Goal: Information Seeking & Learning: Learn about a topic

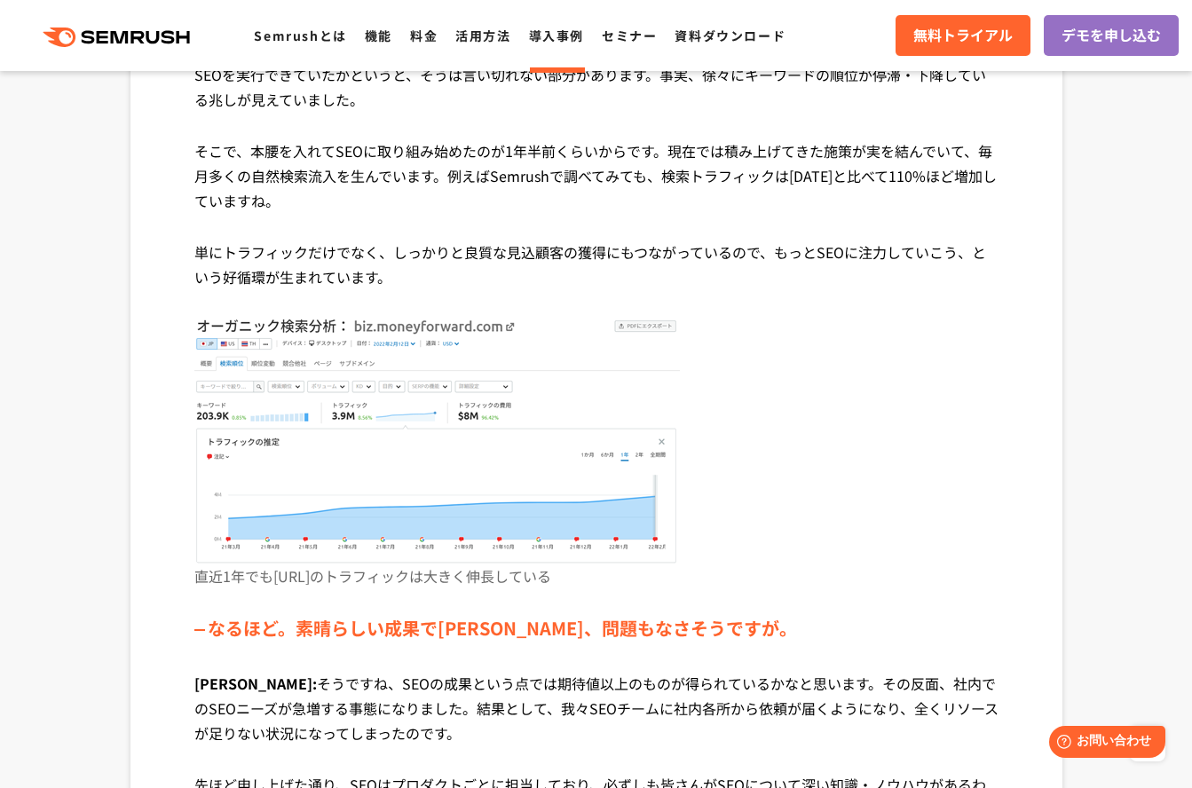
scroll to position [2089, 0]
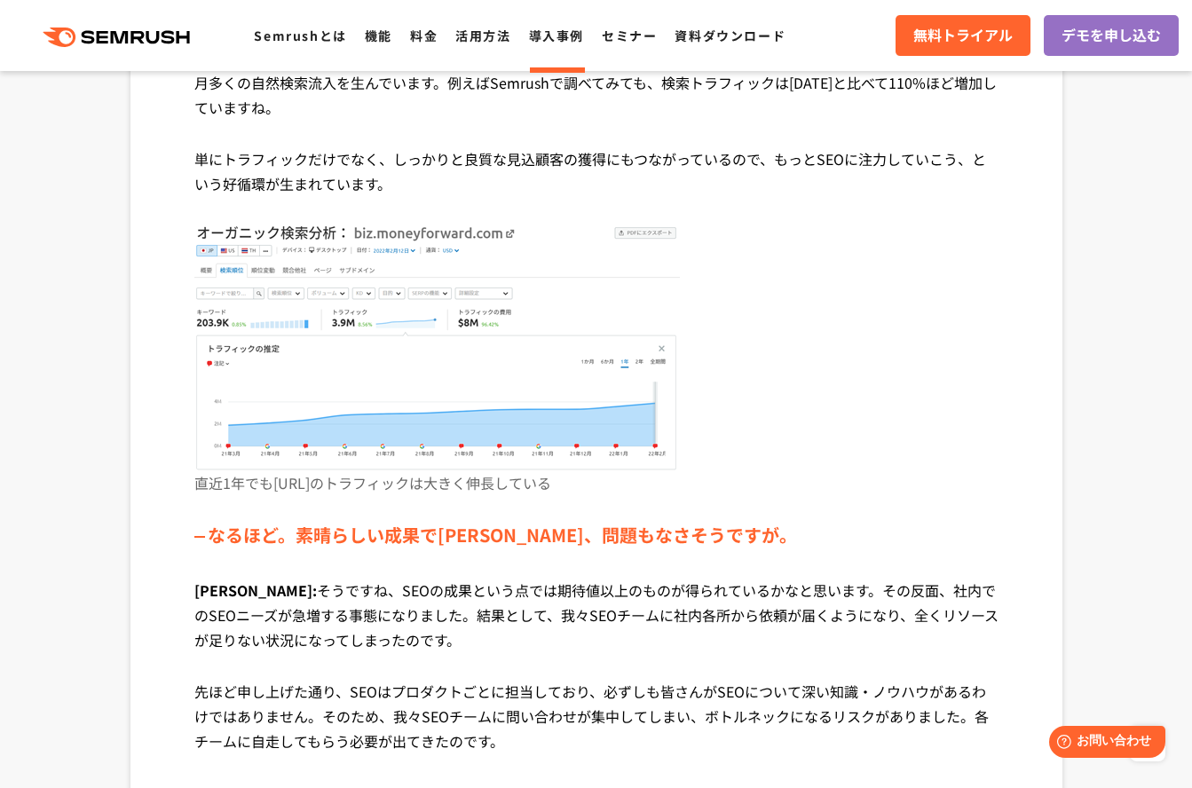
drag, startPoint x: 466, startPoint y: 487, endPoint x: 539, endPoint y: 486, distance: 72.8
click at [539, 486] on p "直近1年でも[URL]のトラフィックは大きく伸長している" at bounding box center [596, 497] width 804 height 50
drag, startPoint x: 691, startPoint y: 493, endPoint x: 197, endPoint y: 493, distance: 494.3
click at [197, 493] on p "直近1年でも[URL]のトラフィックは大きく伸長している" at bounding box center [596, 497] width 804 height 50
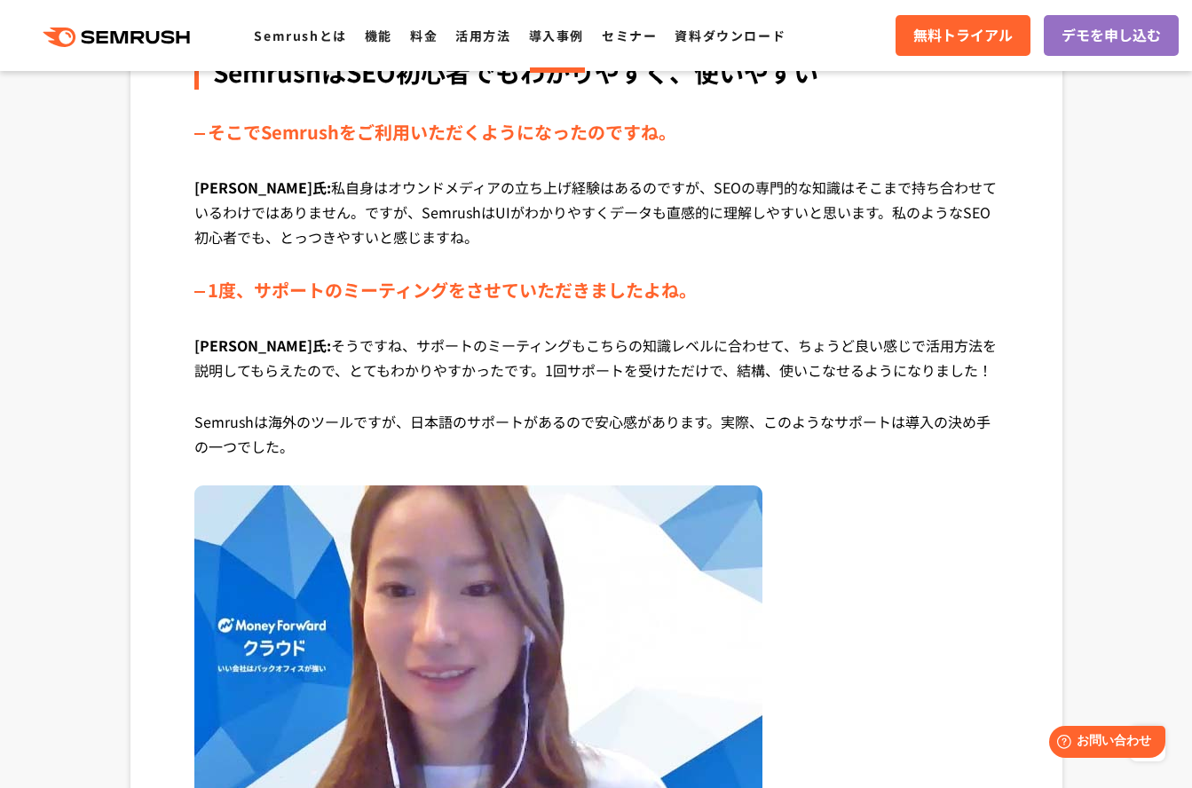
scroll to position [3219, 0]
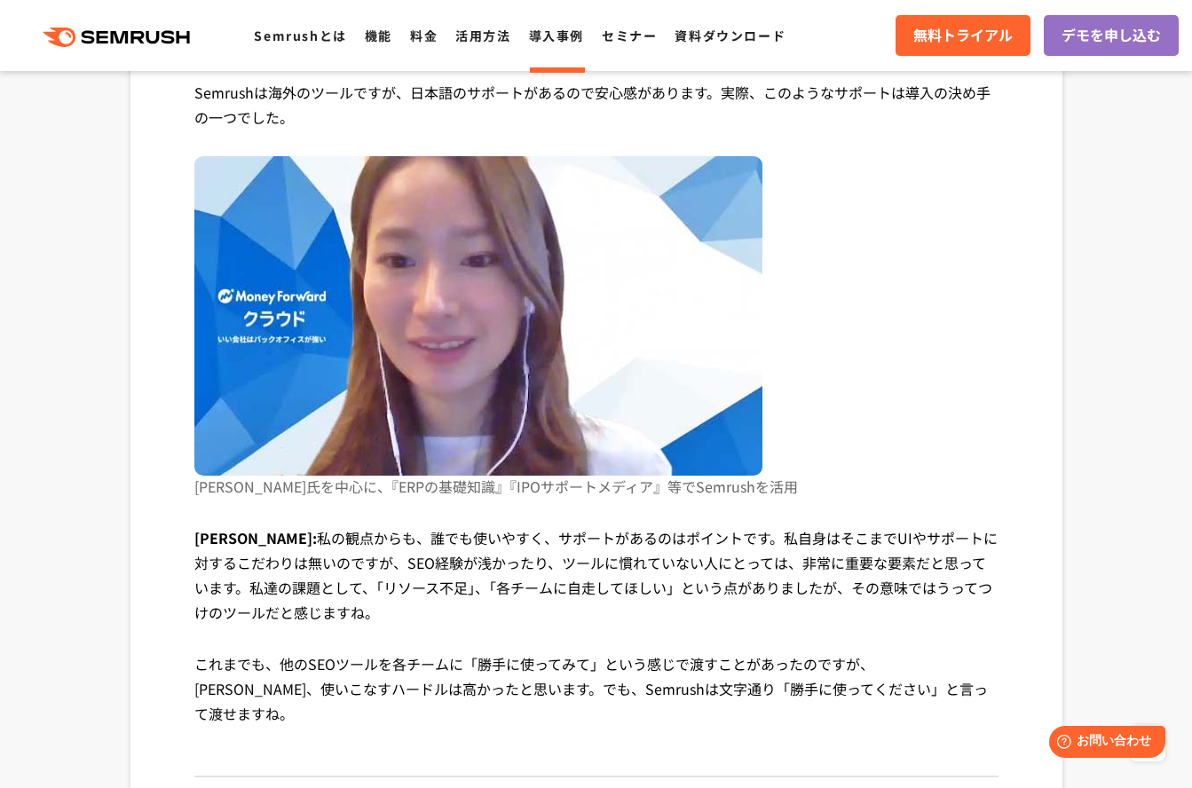
click at [729, 496] on p "[PERSON_NAME]氏を中心に、『ERPの基礎知識』『IPOサポートメディア』等でSemrushを活用" at bounding box center [596, 501] width 804 height 50
drag, startPoint x: 671, startPoint y: 481, endPoint x: 579, endPoint y: 481, distance: 92.3
click at [579, 481] on p "[PERSON_NAME]氏を中心に、『ERPの基礎知識』『IPOサポートメディア』等でSemrushを活用" at bounding box center [596, 501] width 804 height 50
drag, startPoint x: 713, startPoint y: 491, endPoint x: 664, endPoint y: 492, distance: 49.7
click at [664, 492] on p "[PERSON_NAME]氏を中心に、『ERPの基礎知識』『IPOサポートメディア』等でSemrushを活用" at bounding box center [596, 501] width 804 height 50
